Goal: Navigation & Orientation: Go to known website

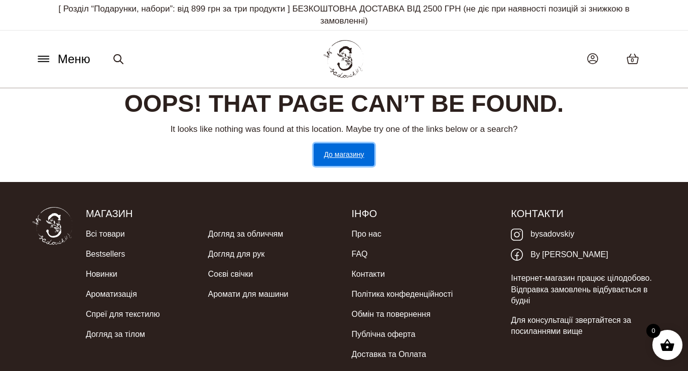
click at [344, 154] on link "До магазину" at bounding box center [344, 154] width 60 height 23
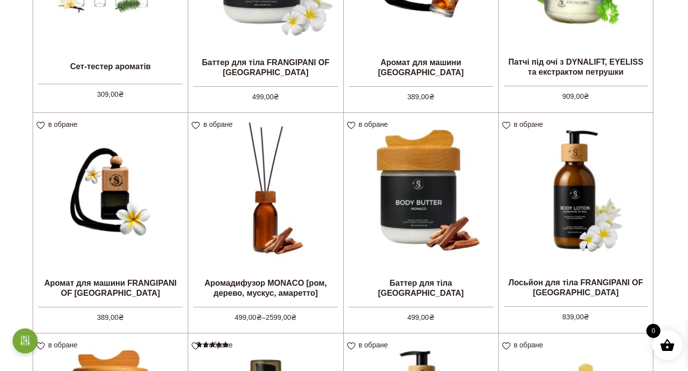
scroll to position [301, 0]
